Goal: Book appointment/travel/reservation

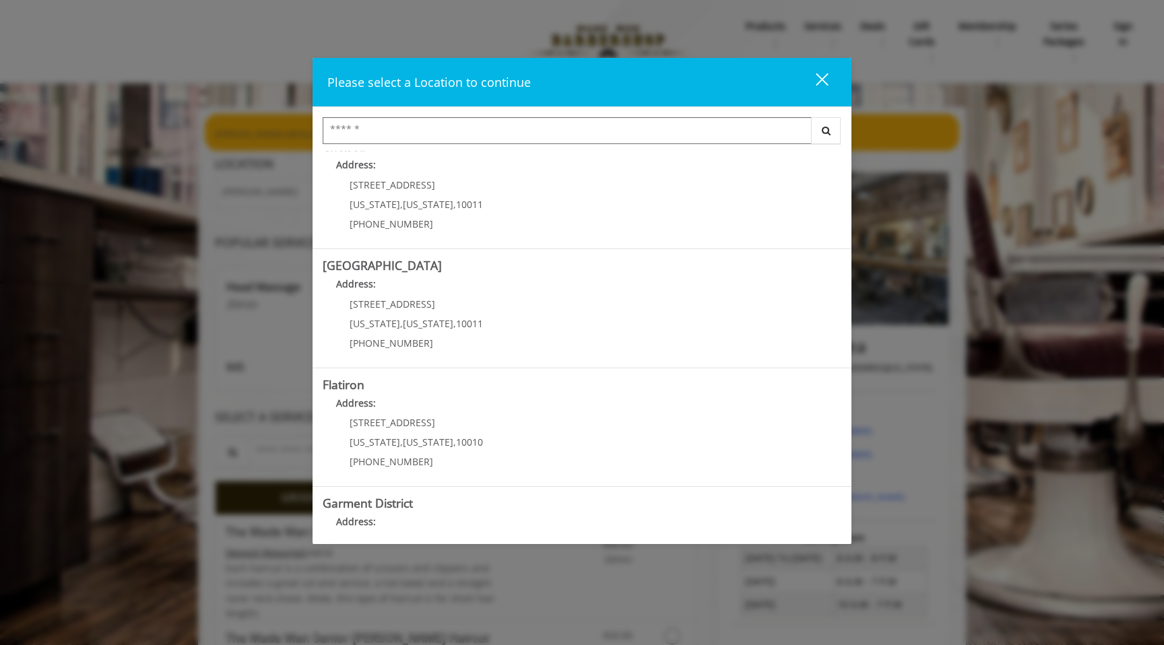
scroll to position [207, 0]
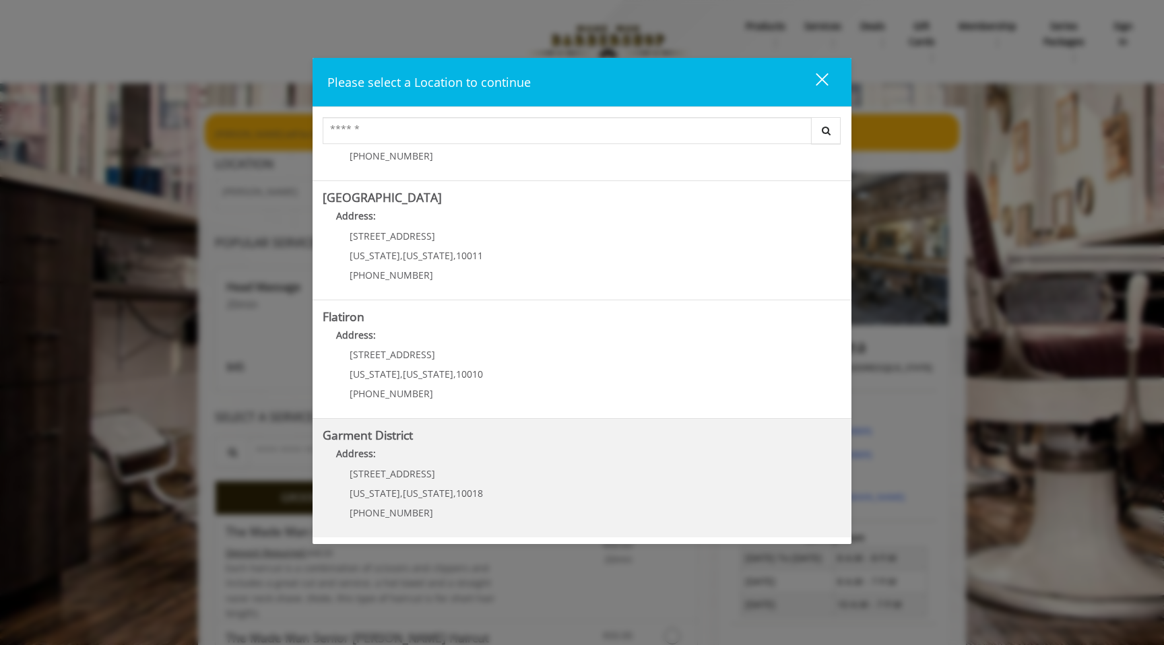
click at [535, 459] on District "Address:" at bounding box center [582, 458] width 519 height 22
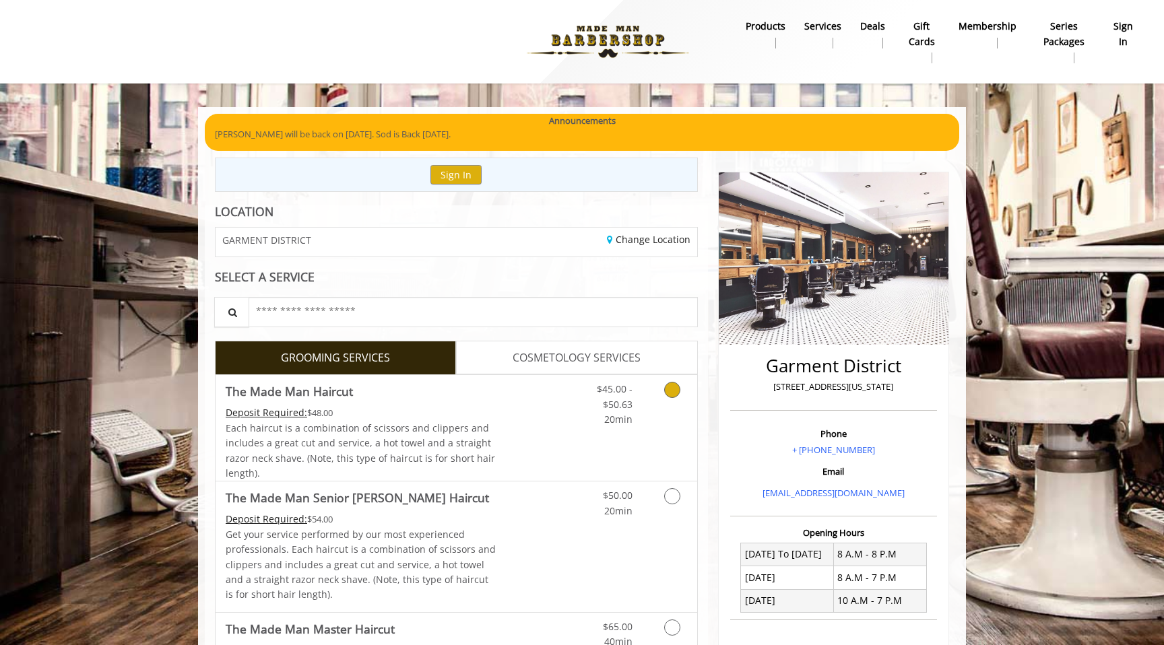
click at [614, 406] on span "$45.00 - $50.63" at bounding box center [615, 397] width 36 height 28
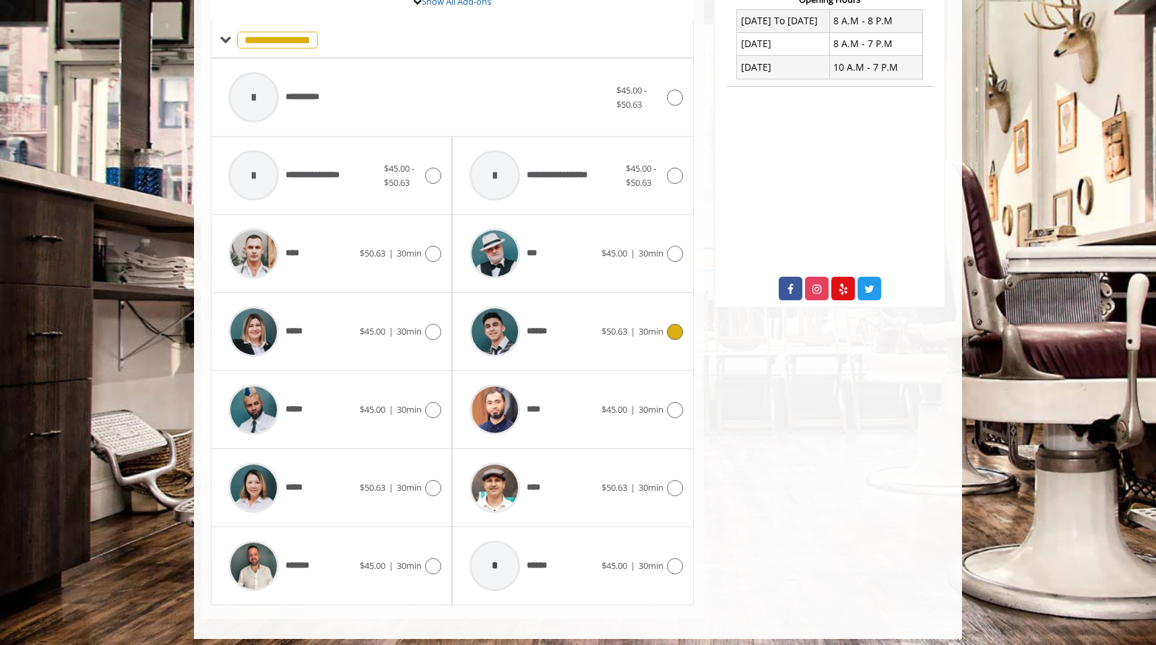
scroll to position [541, 0]
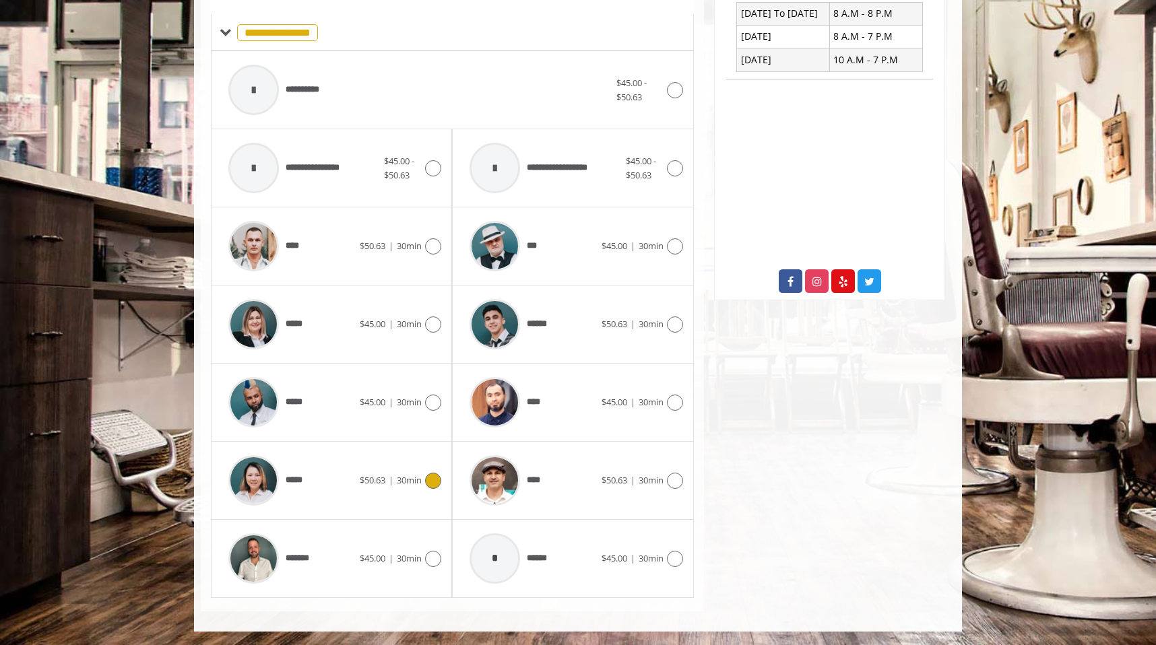
click at [289, 478] on span "*****" at bounding box center [296, 480] width 21 height 14
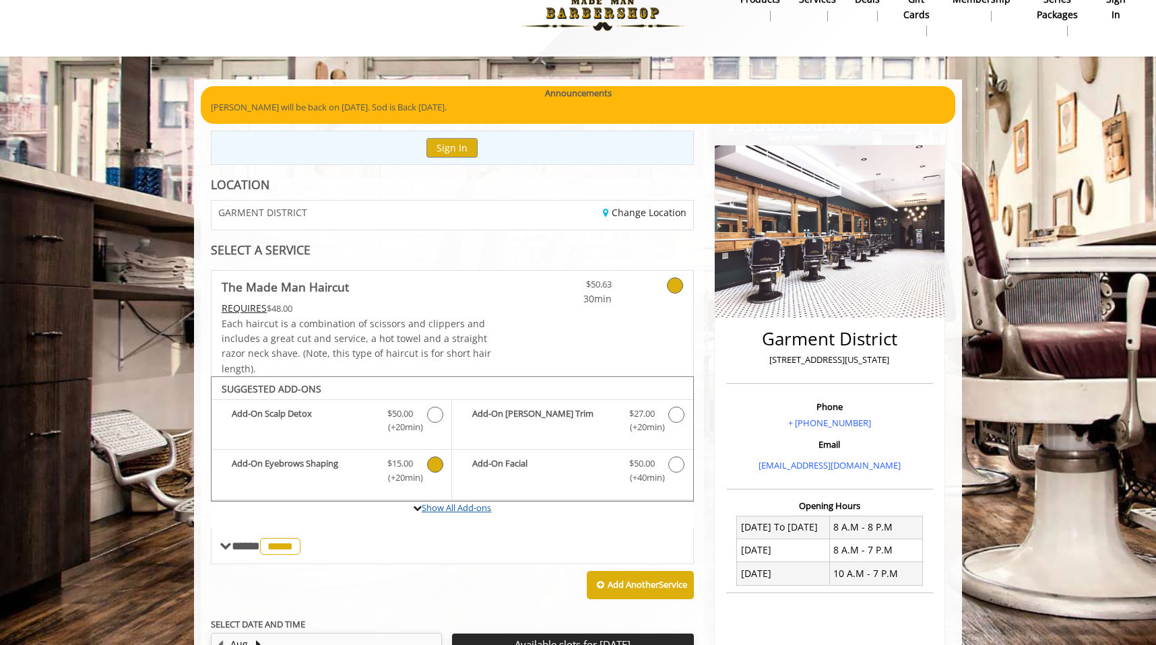
scroll to position [0, 0]
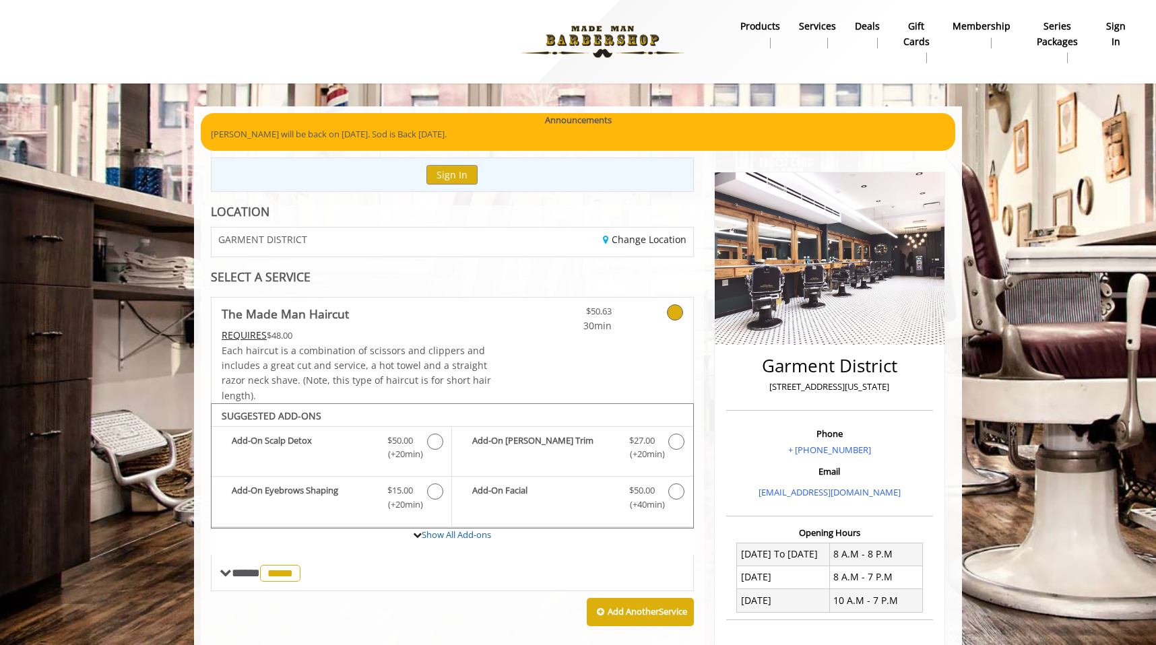
click at [823, 18] on link "Services" at bounding box center [817, 34] width 56 height 35
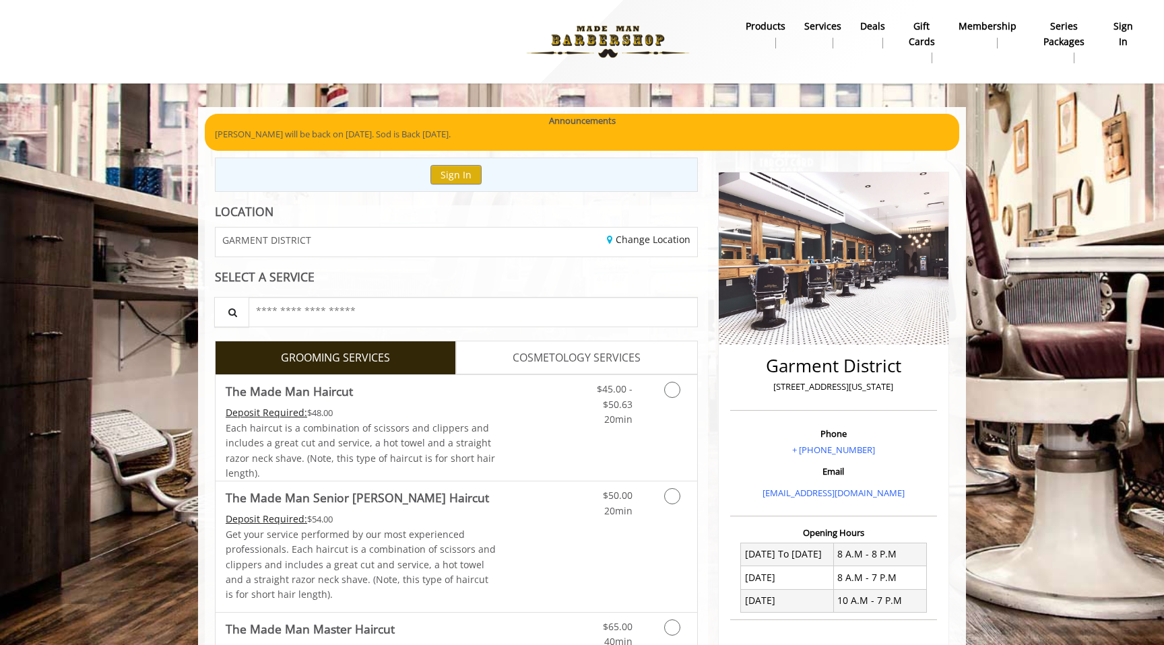
click at [781, 28] on b "products" at bounding box center [766, 26] width 40 height 15
